Goal: Task Accomplishment & Management: Manage account settings

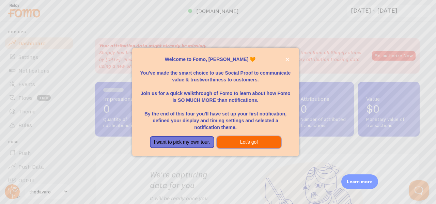
click at [232, 141] on button "Let's go!" at bounding box center [249, 142] width 64 height 12
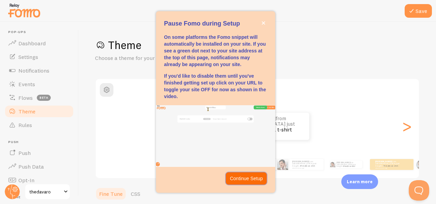
click at [244, 178] on p "Continue Setup" at bounding box center [246, 178] width 33 height 7
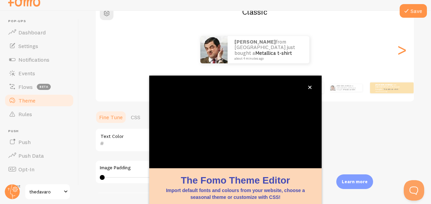
scroll to position [81, 0]
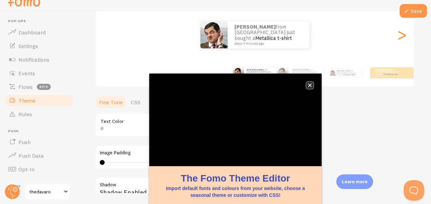
click at [310, 84] on icon "close," at bounding box center [310, 85] width 4 height 4
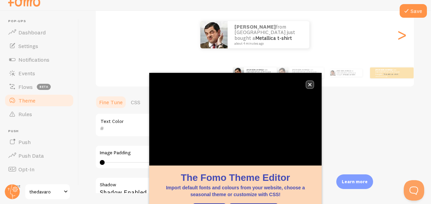
click at [307, 87] on button "close," at bounding box center [309, 84] width 7 height 7
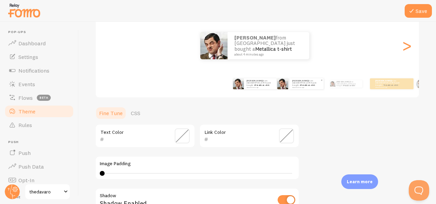
scroll to position [47, 0]
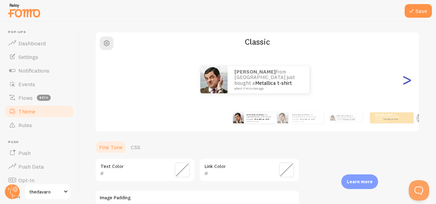
click at [403, 83] on div ">" at bounding box center [407, 79] width 8 height 49
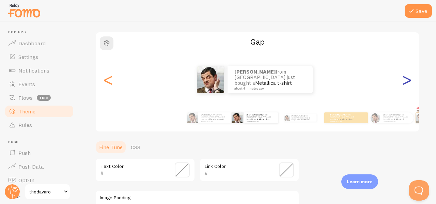
click at [403, 83] on div ">" at bounding box center [407, 79] width 8 height 49
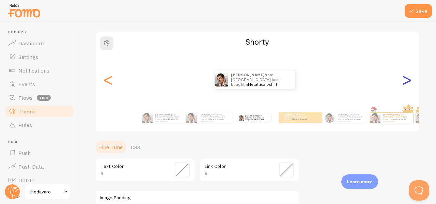
click at [403, 83] on div ">" at bounding box center [407, 79] width 8 height 49
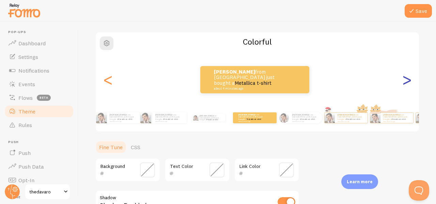
click at [403, 83] on div ">" at bounding box center [407, 79] width 8 height 49
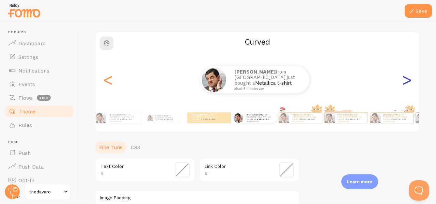
click at [403, 83] on div ">" at bounding box center [407, 79] width 8 height 49
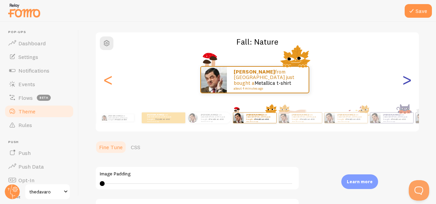
type input "0"
click at [404, 82] on div ">" at bounding box center [407, 79] width 8 height 49
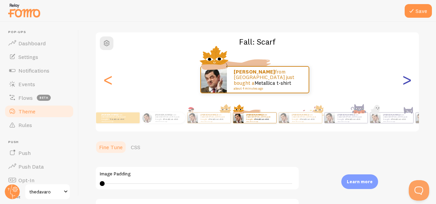
click at [403, 82] on div ">" at bounding box center [407, 79] width 8 height 49
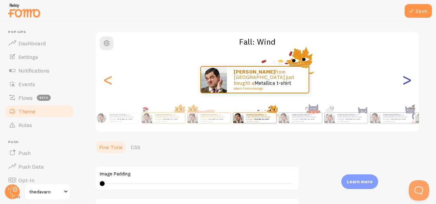
click at [403, 82] on div ">" at bounding box center [407, 79] width 8 height 49
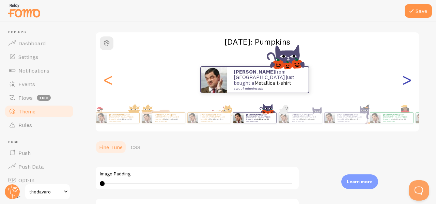
click at [403, 83] on div ">" at bounding box center [407, 79] width 8 height 49
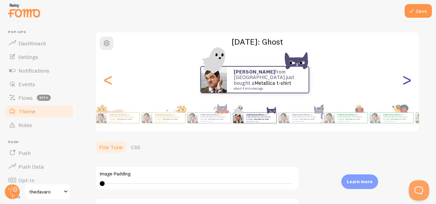
click at [403, 83] on div ">" at bounding box center [407, 79] width 8 height 49
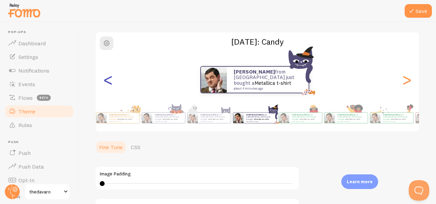
click at [109, 82] on div "<" at bounding box center [108, 79] width 8 height 49
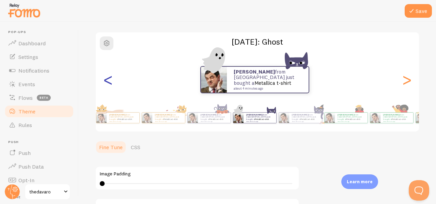
click at [109, 82] on div "<" at bounding box center [108, 79] width 8 height 49
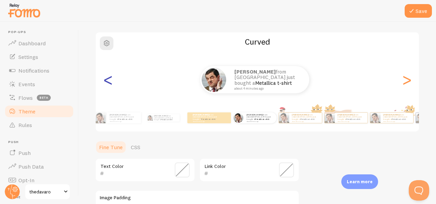
click at [109, 82] on div "<" at bounding box center [108, 79] width 8 height 49
click at [108, 81] on div "<" at bounding box center [108, 79] width 8 height 49
click at [108, 80] on div "<" at bounding box center [108, 79] width 8 height 49
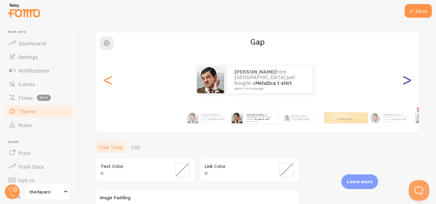
click at [403, 80] on div ">" at bounding box center [407, 79] width 8 height 49
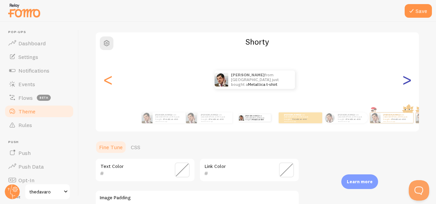
click at [403, 80] on div ">" at bounding box center [407, 79] width 8 height 49
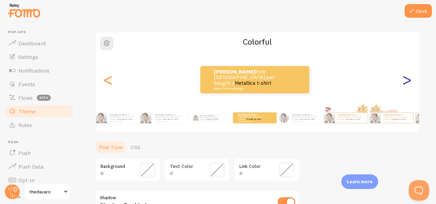
click at [403, 80] on div ">" at bounding box center [407, 79] width 8 height 49
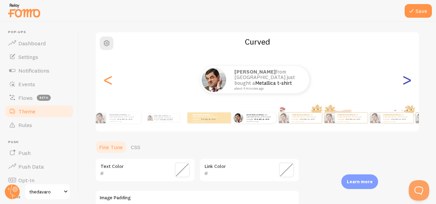
click at [403, 80] on div ">" at bounding box center [407, 79] width 8 height 49
type input "0"
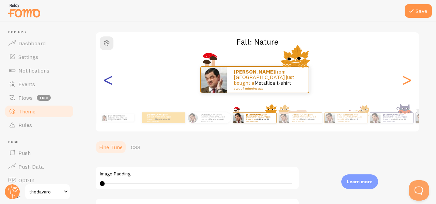
click at [110, 84] on div "<" at bounding box center [108, 79] width 8 height 49
click at [107, 82] on div "<" at bounding box center [108, 79] width 8 height 49
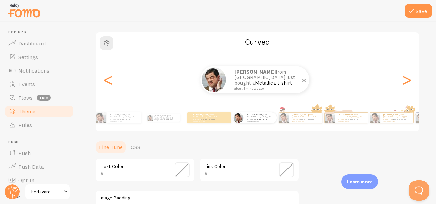
click at [230, 81] on div "[PERSON_NAME] from [GEOGRAPHIC_DATA] just bought a Metallica t-shirt about 4 mi…" at bounding box center [269, 79] width 82 height 27
click at [222, 81] on img at bounding box center [214, 79] width 25 height 25
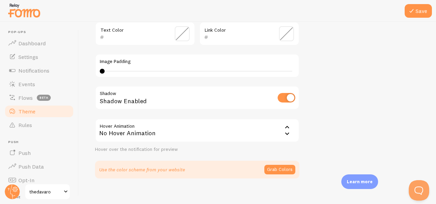
scroll to position [190, 0]
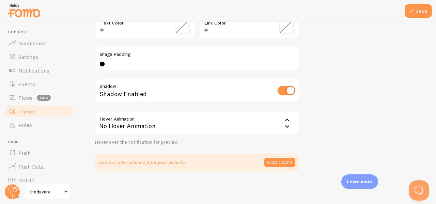
click at [257, 125] on div "No Hover Animation" at bounding box center [197, 123] width 204 height 24
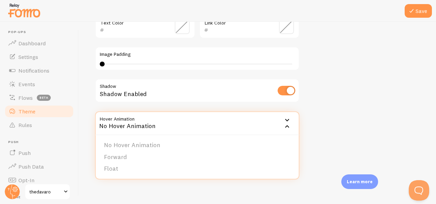
click at [257, 125] on div "No Hover Animation" at bounding box center [197, 123] width 204 height 24
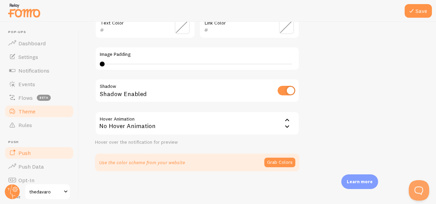
click at [33, 158] on link "Push" at bounding box center [39, 153] width 70 height 14
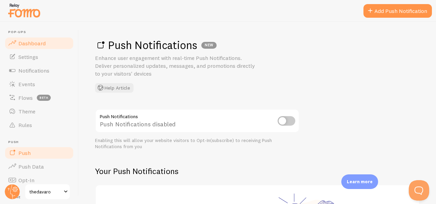
click at [40, 47] on link "Dashboard" at bounding box center [39, 43] width 70 height 14
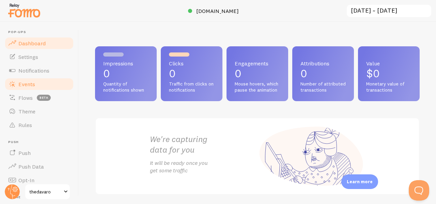
click at [31, 88] on link "Events" at bounding box center [39, 84] width 70 height 14
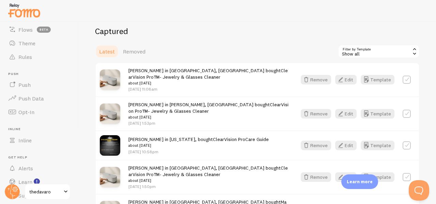
scroll to position [170, 0]
click at [385, 79] on button "Template" at bounding box center [378, 79] width 34 height 10
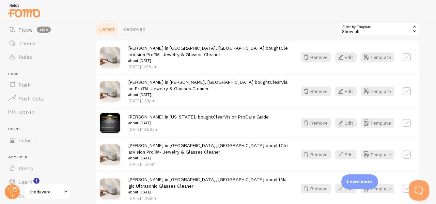
scroll to position [204, 0]
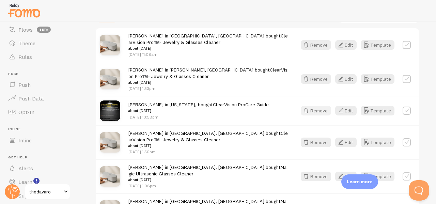
click at [302, 107] on icon "button" at bounding box center [306, 111] width 8 height 8
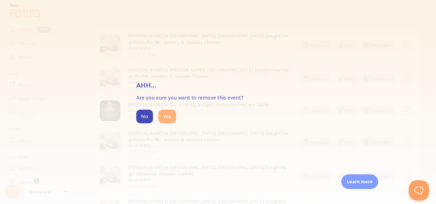
click at [161, 114] on button "Yes" at bounding box center [167, 117] width 18 height 14
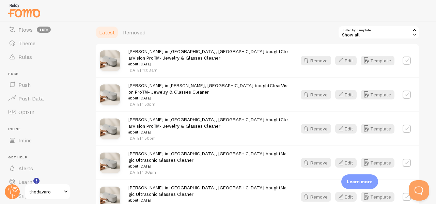
scroll to position [188, 0]
click at [337, 63] on icon "button" at bounding box center [341, 61] width 8 height 8
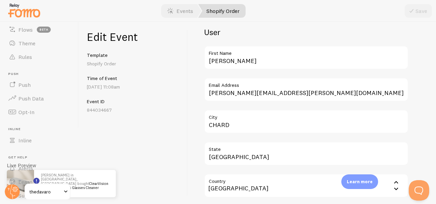
scroll to position [238, 0]
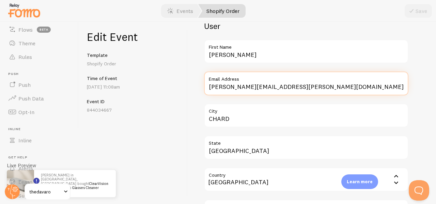
click at [285, 91] on input "[PERSON_NAME][EMAIL_ADDRESS][PERSON_NAME][DOMAIN_NAME]" at bounding box center [306, 84] width 204 height 24
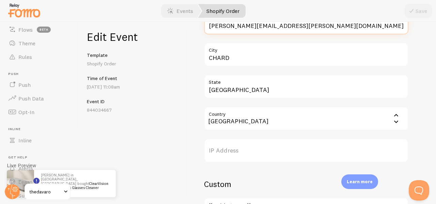
scroll to position [288, 0]
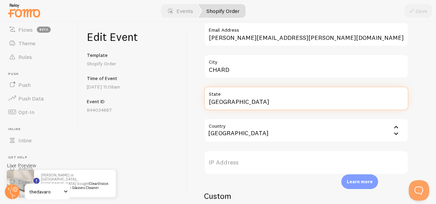
click at [264, 103] on input "[GEOGRAPHIC_DATA]" at bounding box center [306, 99] width 204 height 24
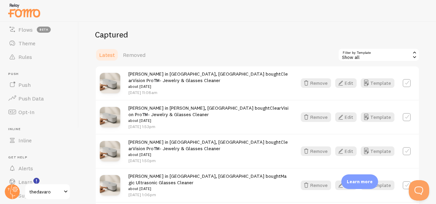
scroll to position [154, 0]
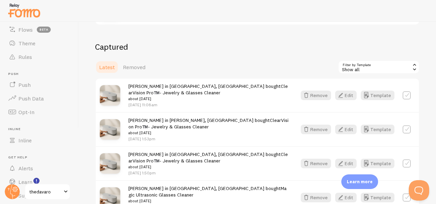
click at [360, 69] on div "Show all" at bounding box center [379, 67] width 82 height 14
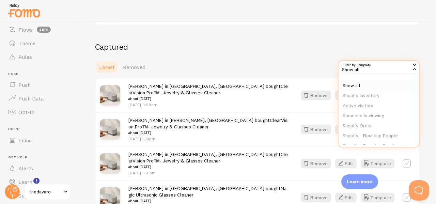
click at [363, 81] on li "Show all" at bounding box center [379, 86] width 80 height 10
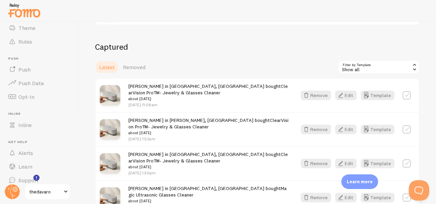
scroll to position [91, 0]
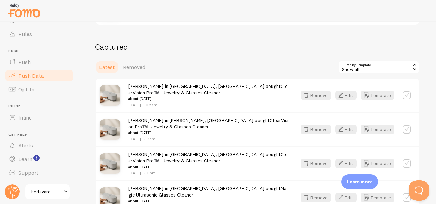
click at [33, 73] on span "Push Data" at bounding box center [31, 75] width 26 height 7
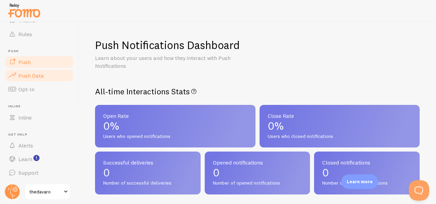
click at [35, 67] on link "Push" at bounding box center [39, 62] width 70 height 14
